Goal: Information Seeking & Learning: Compare options

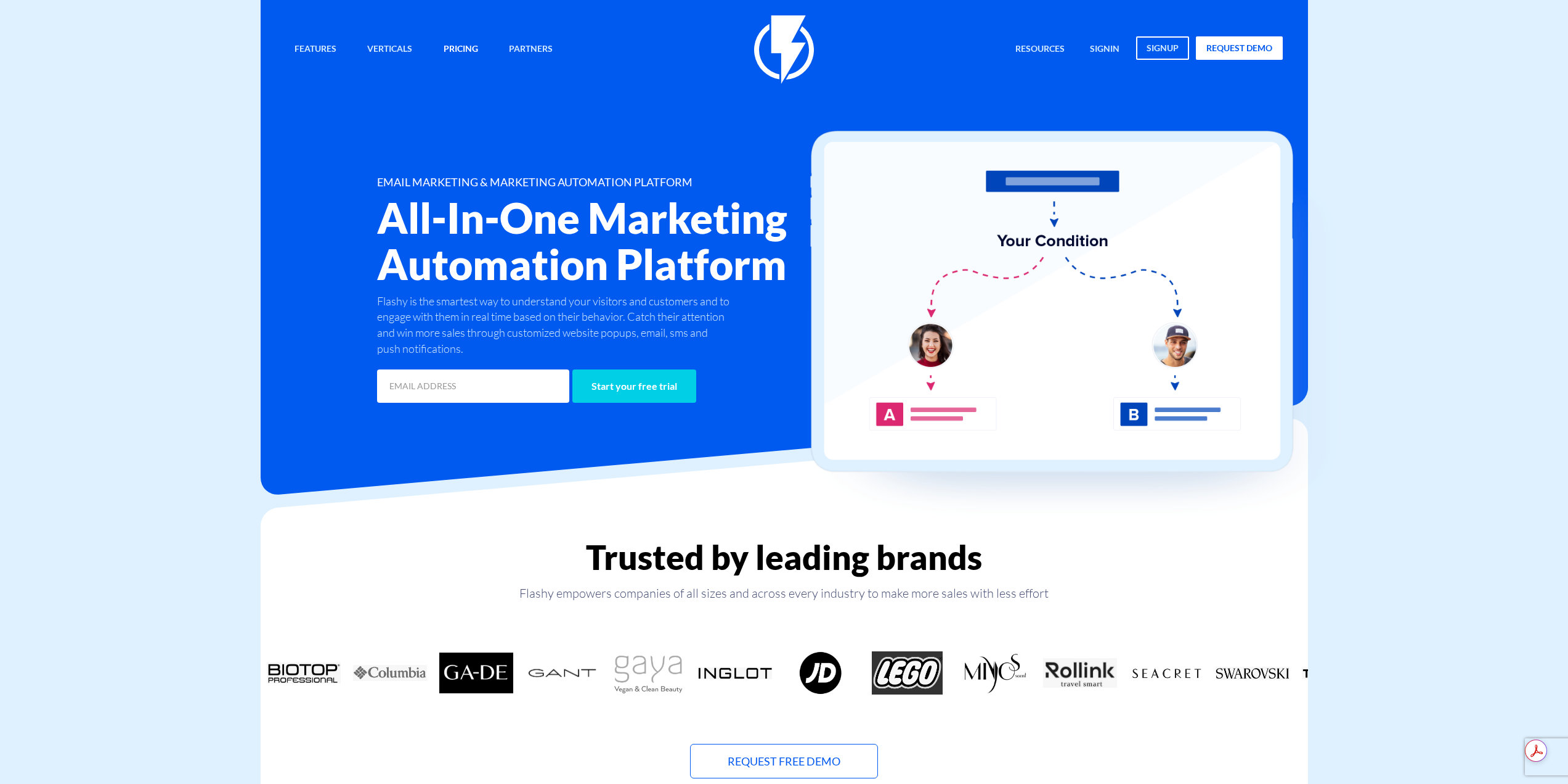
click at [486, 53] on link "Pricing" at bounding box center [461, 49] width 53 height 27
click at [483, 53] on link "Pricing" at bounding box center [461, 49] width 53 height 27
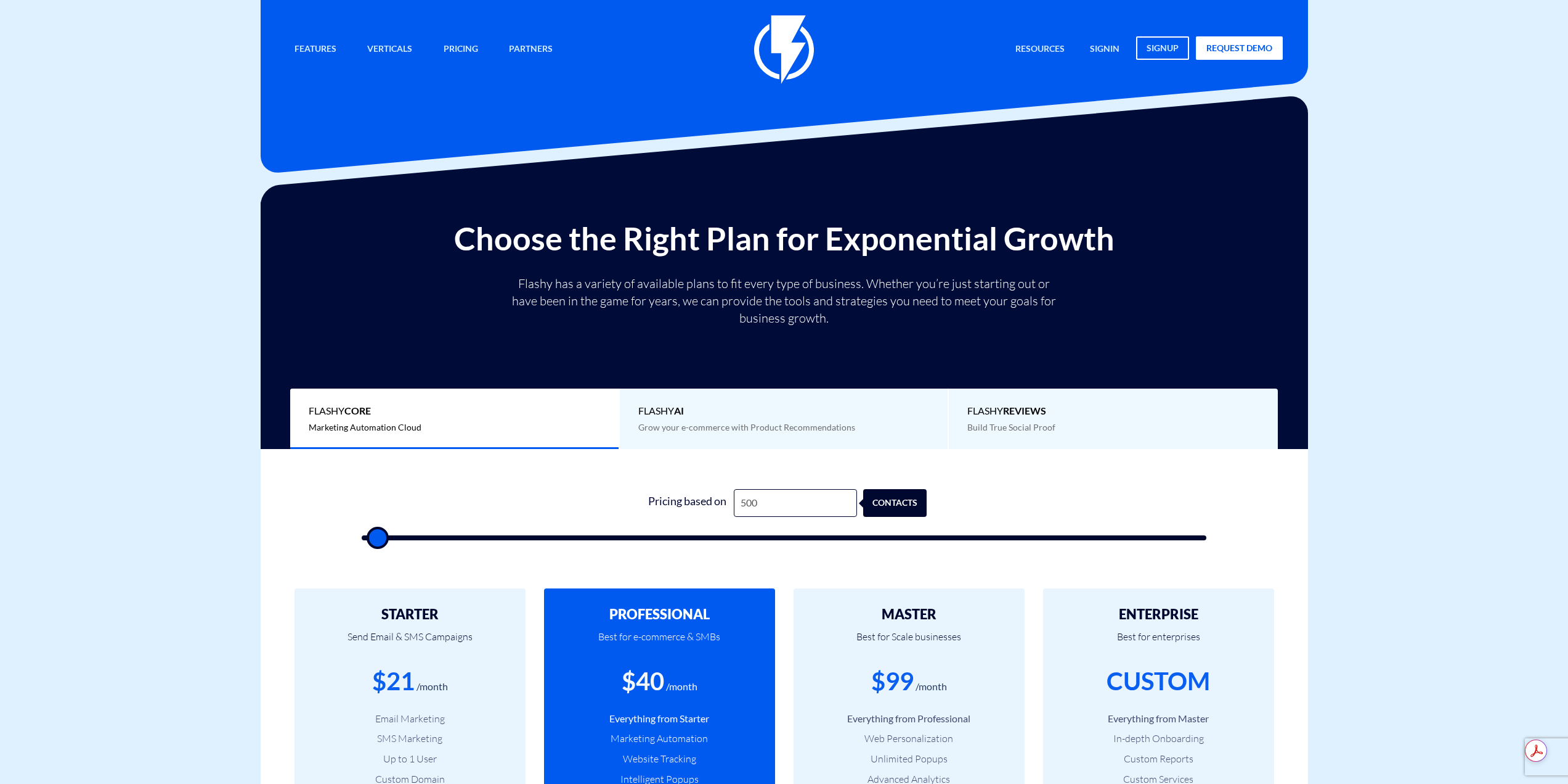
drag, startPoint x: 808, startPoint y: 454, endPoint x: 803, endPoint y: 475, distance: 21.6
click at [808, 455] on div "1 Pricing based on 500 contacts" at bounding box center [784, 506] width 888 height 115
click at [802, 489] on input "500" at bounding box center [795, 503] width 124 height 28
click at [801, 490] on input "500" at bounding box center [795, 503] width 124 height 28
type input "1"
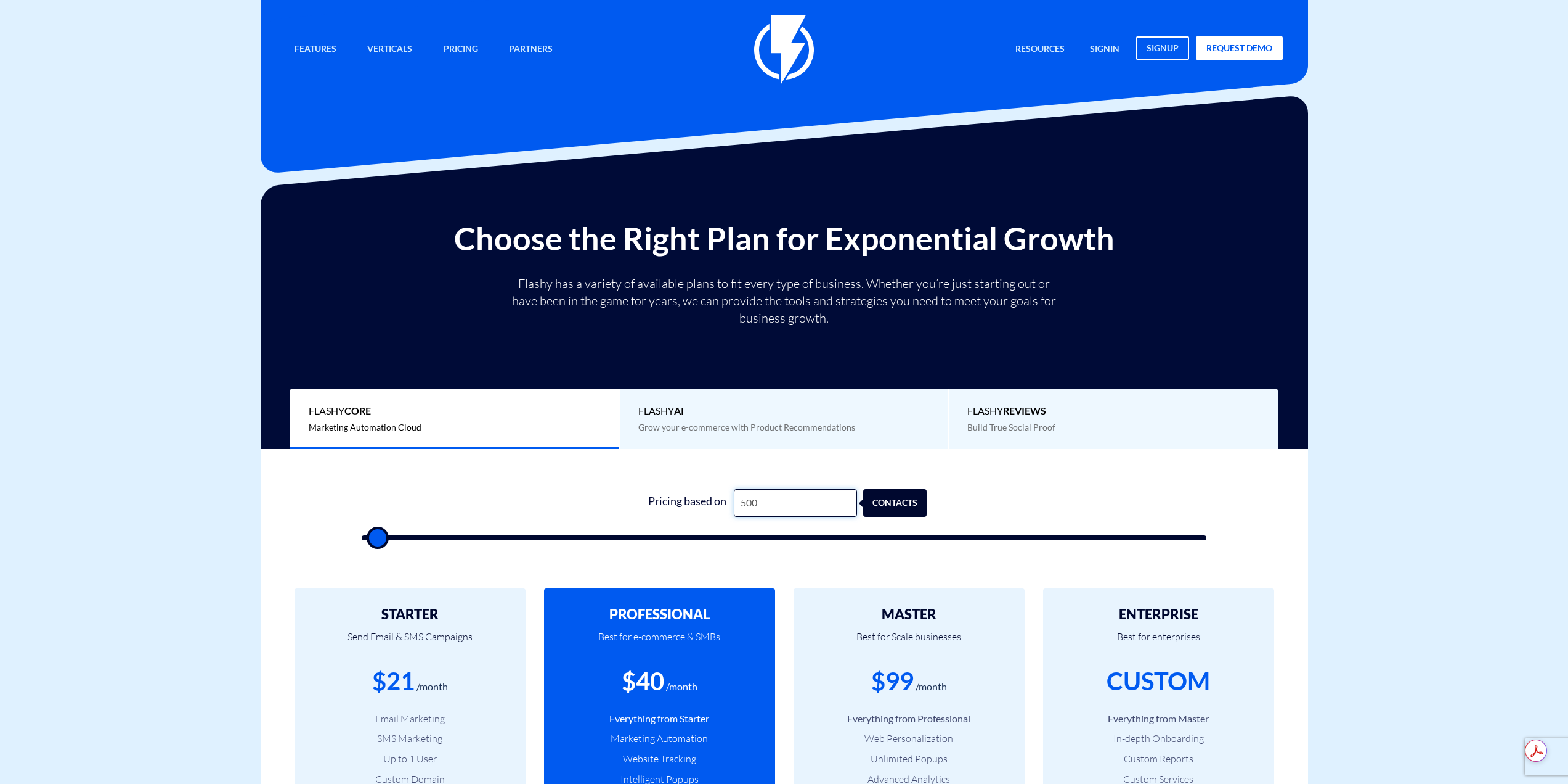
type input "500"
type input "11"
type input "500"
type input "110"
type input "500"
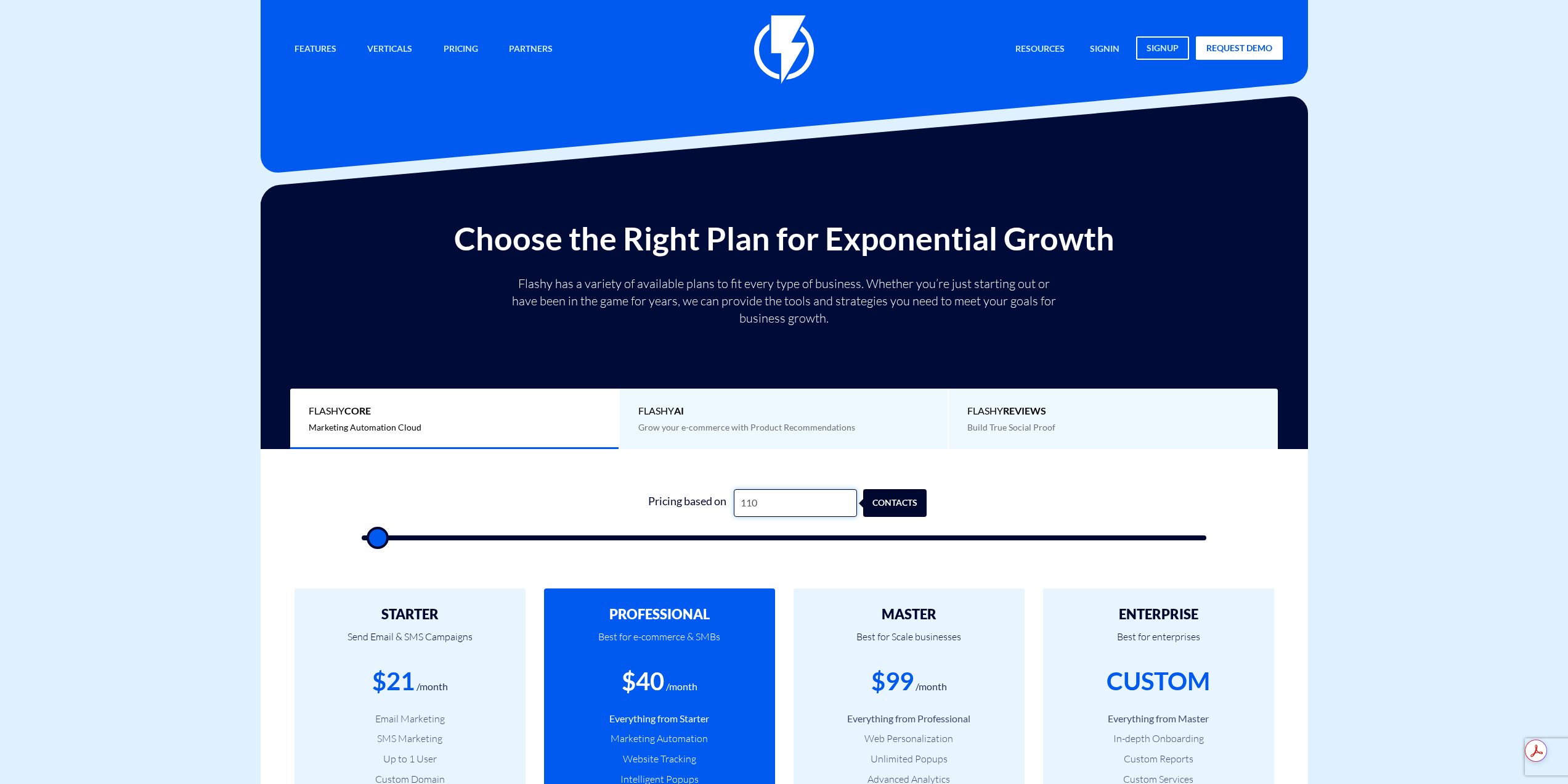
type input "1,100"
type input "1000"
type input "11,000"
type input "11000"
type input "110,000"
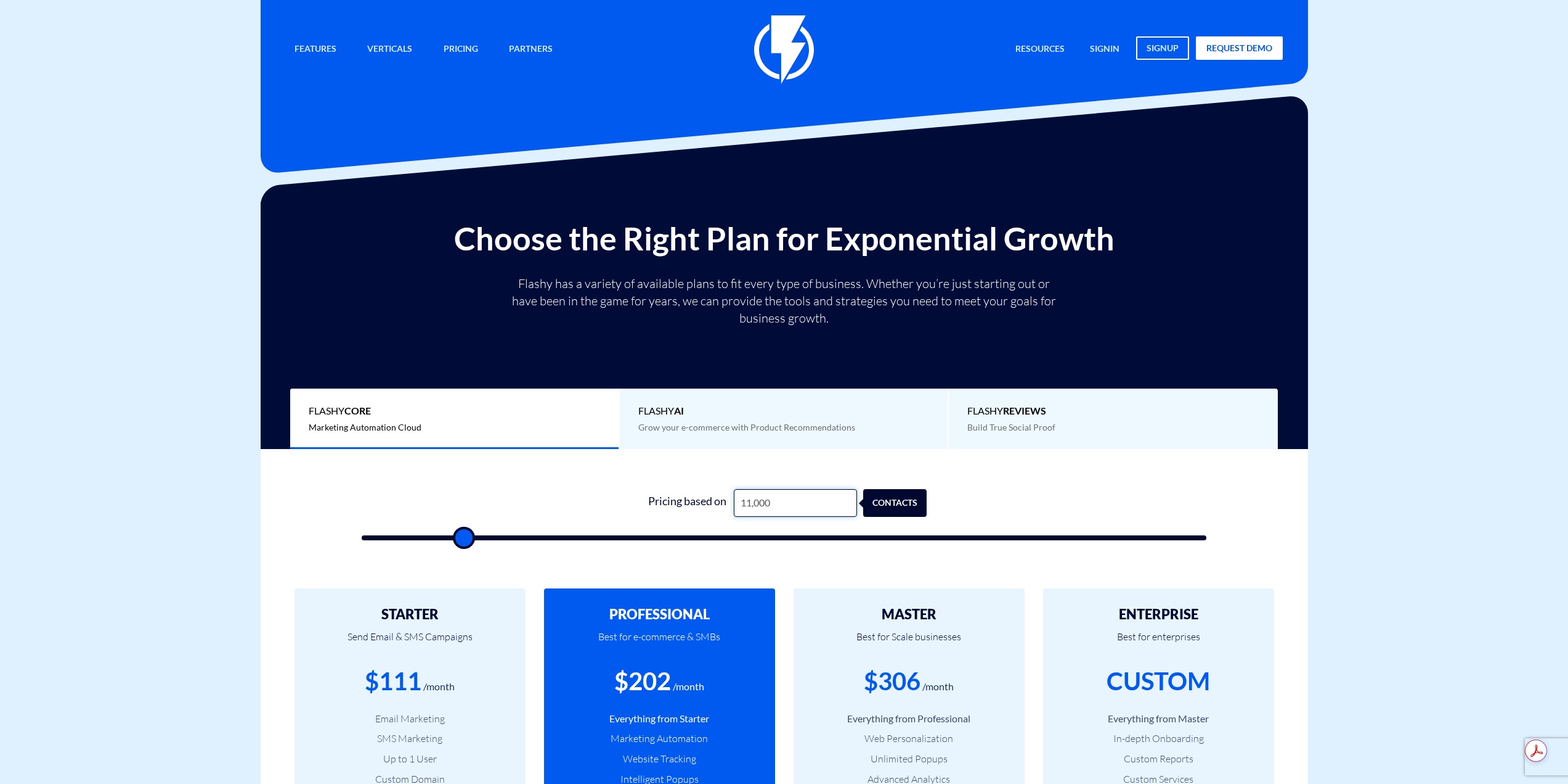
type input "100000"
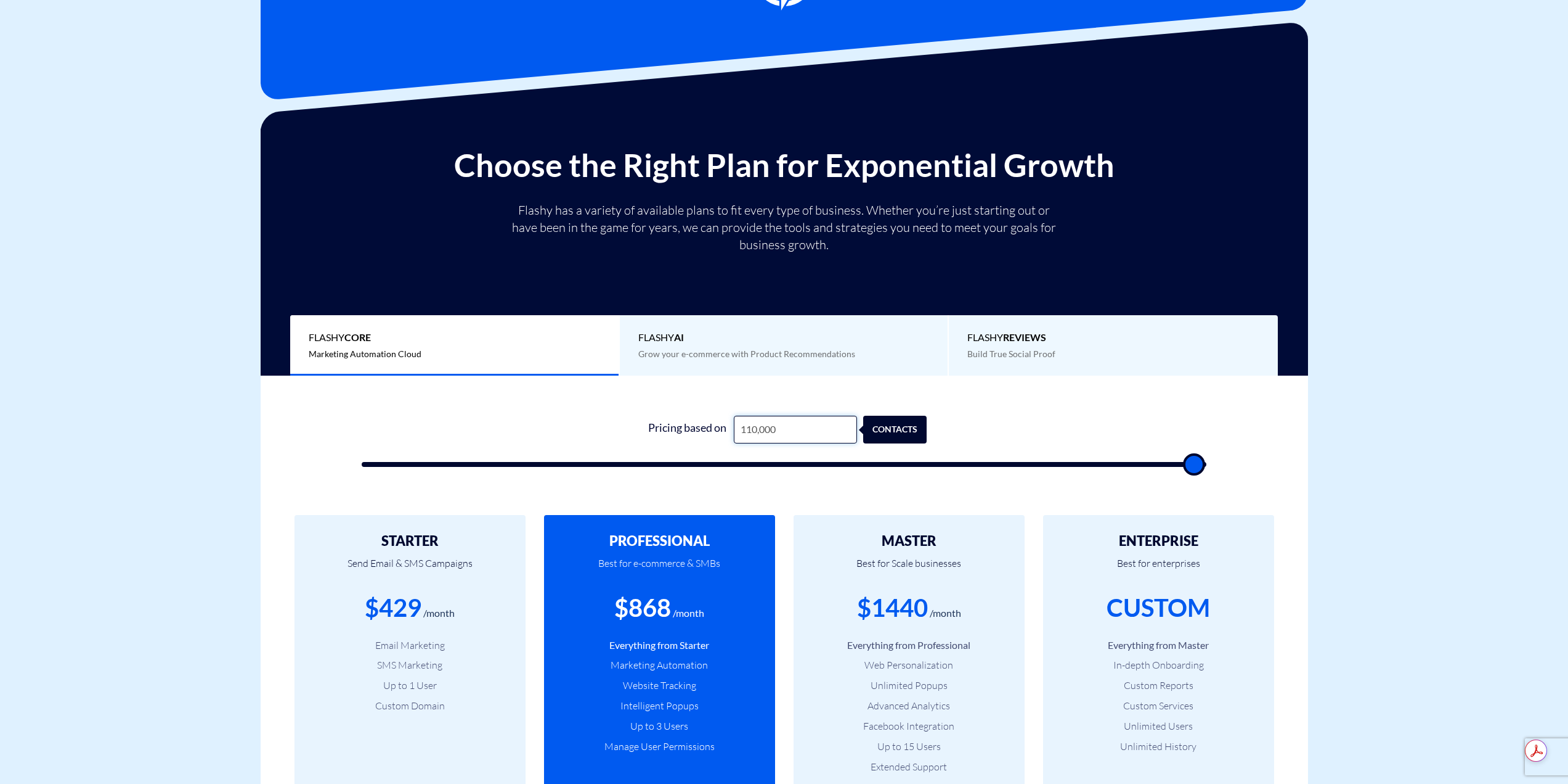
scroll to position [185, 0]
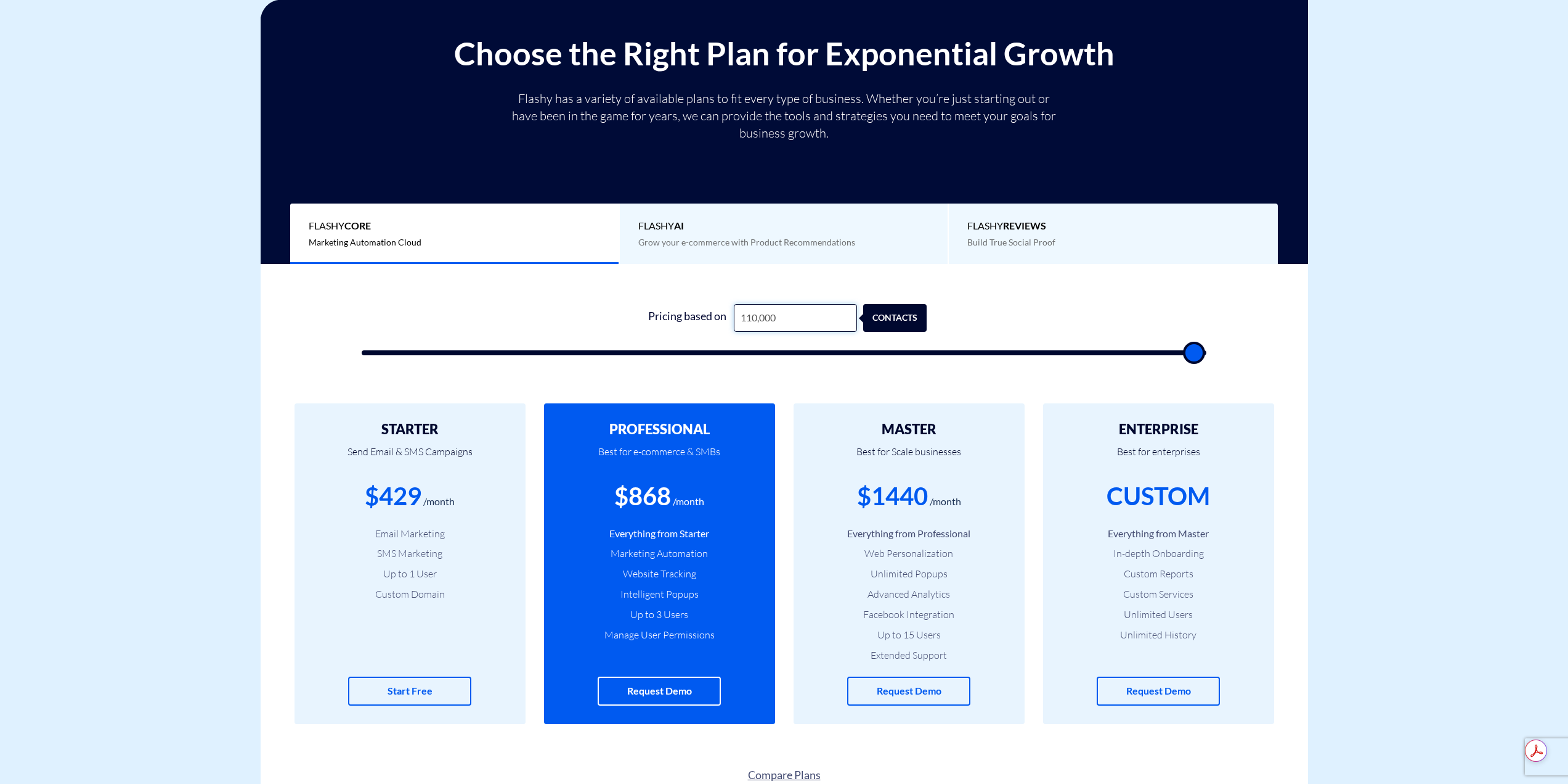
type input "110,000"
